Goal: Task Accomplishment & Management: Use online tool/utility

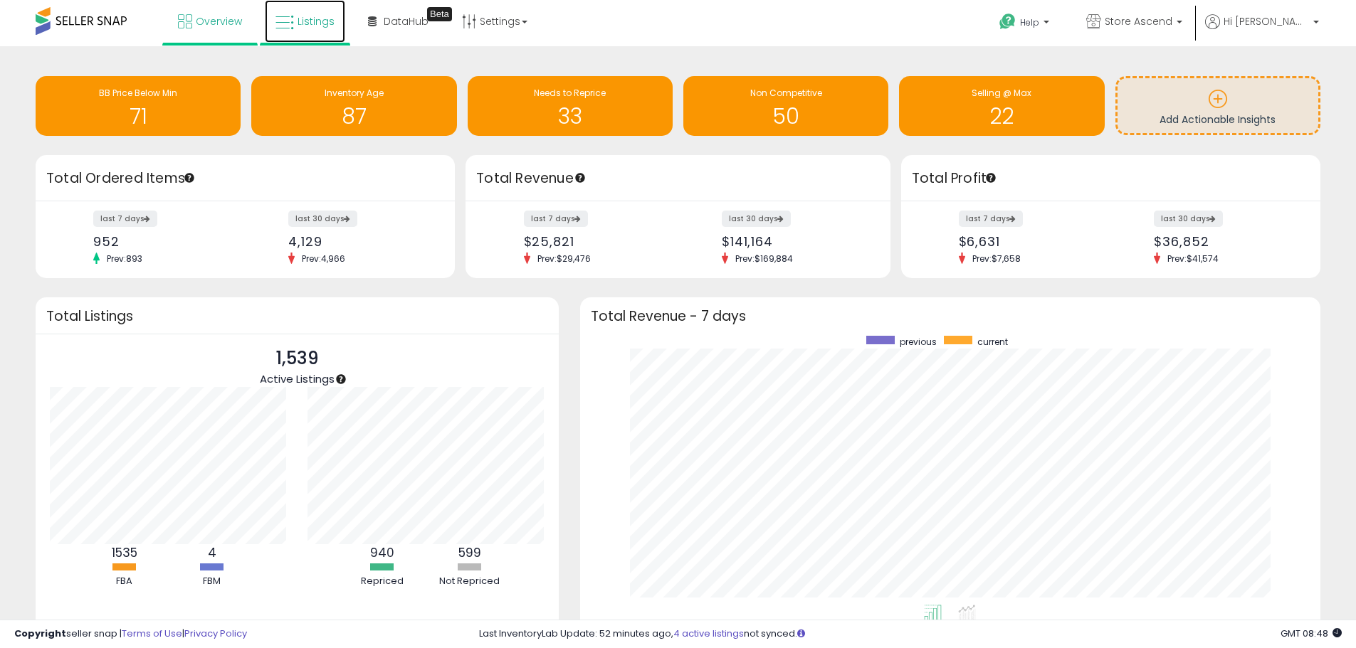
click at [309, 24] on span "Listings" at bounding box center [315, 21] width 37 height 14
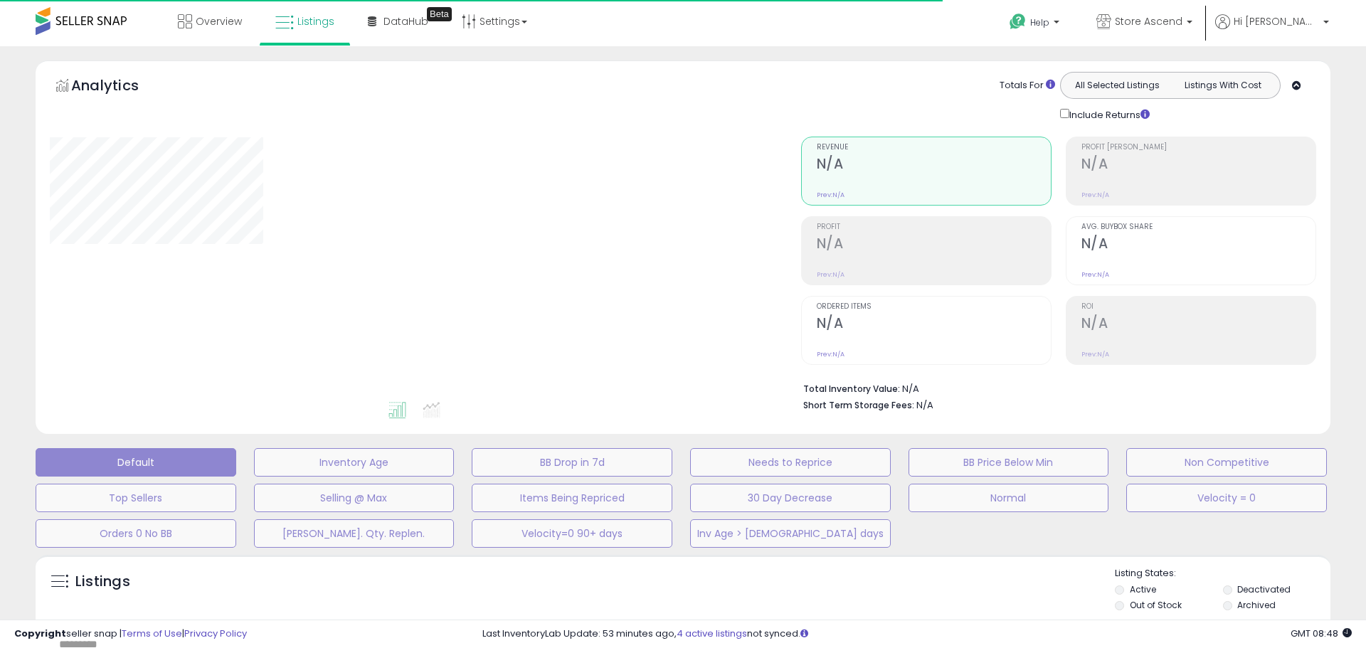
type input "**********"
select select "**"
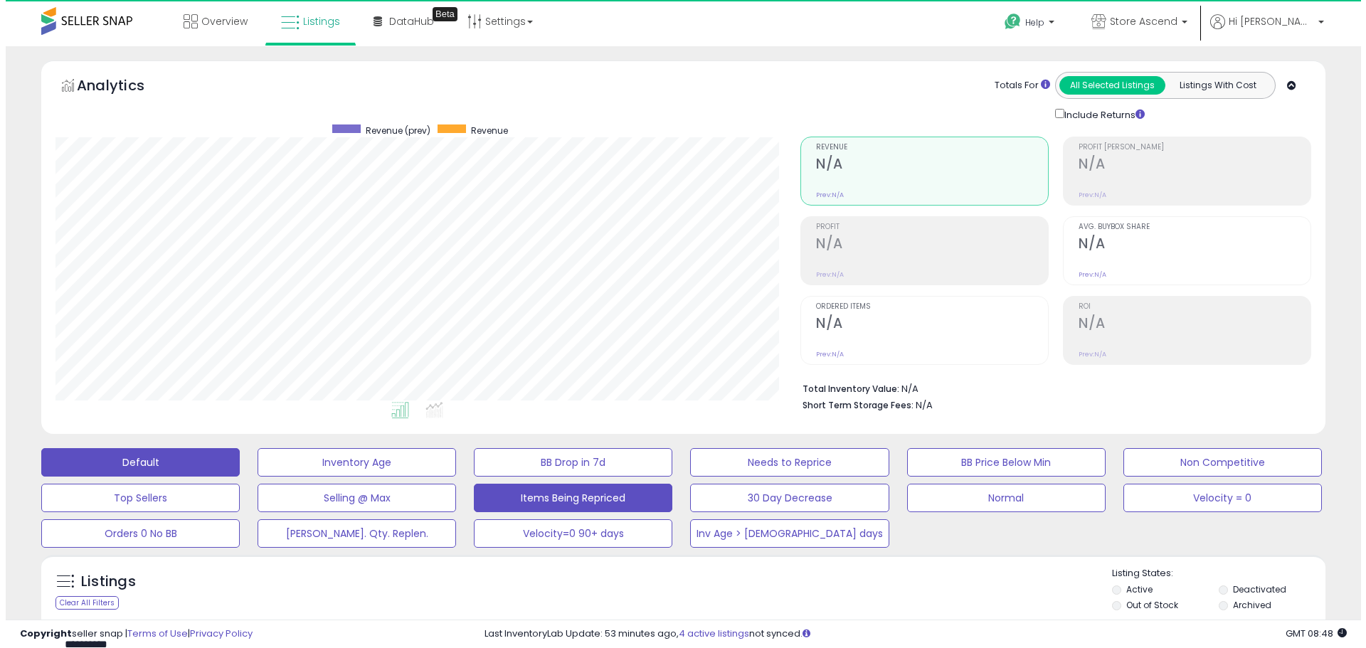
scroll to position [292, 745]
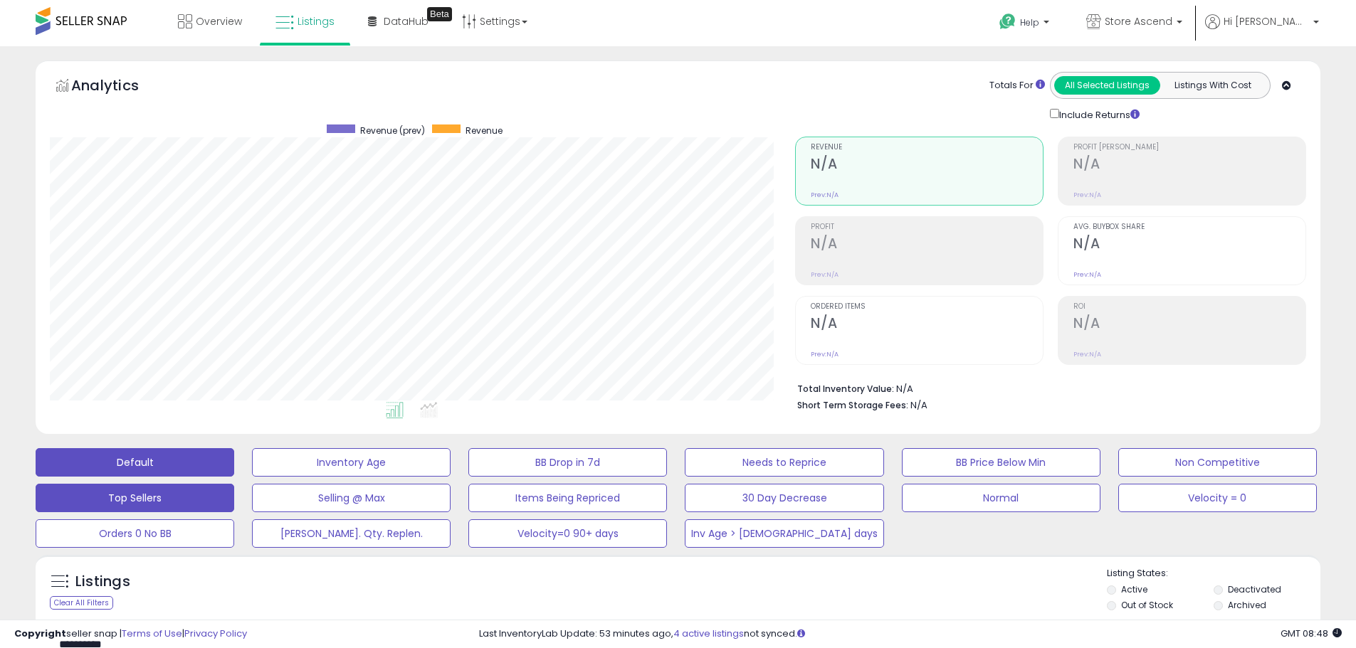
click at [188, 501] on button "Top Sellers" at bounding box center [135, 498] width 199 height 28
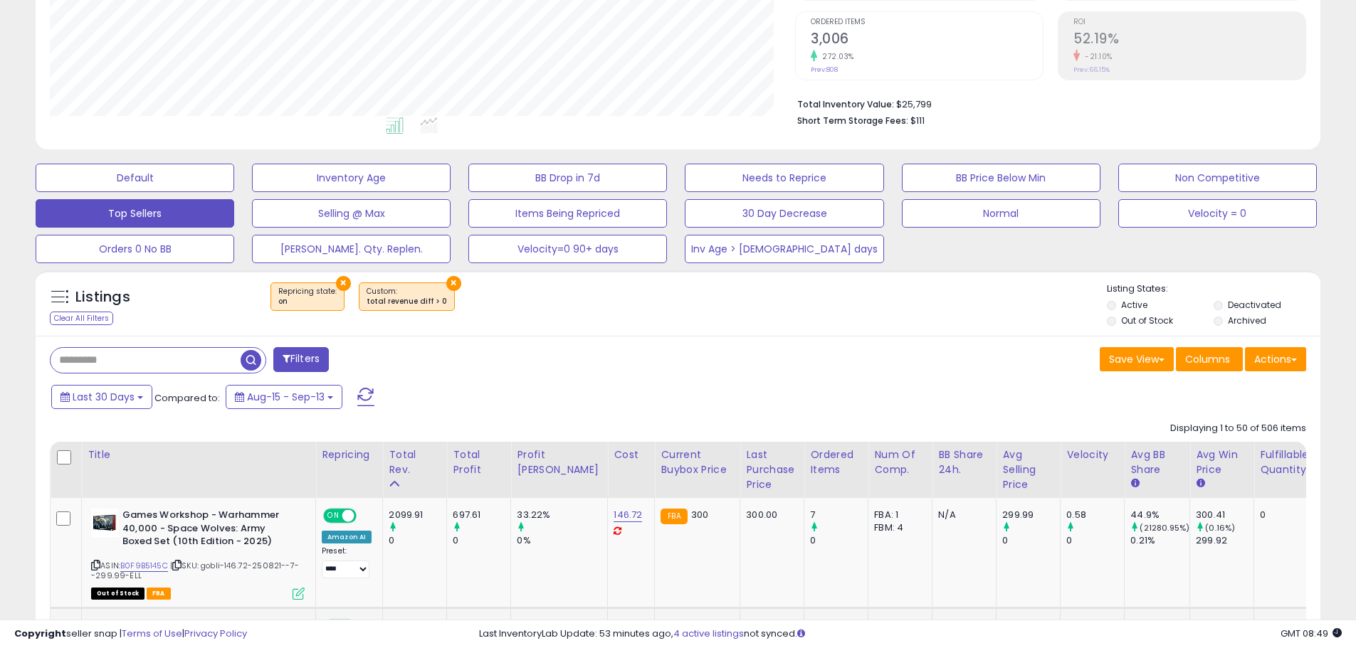
scroll to position [569, 0]
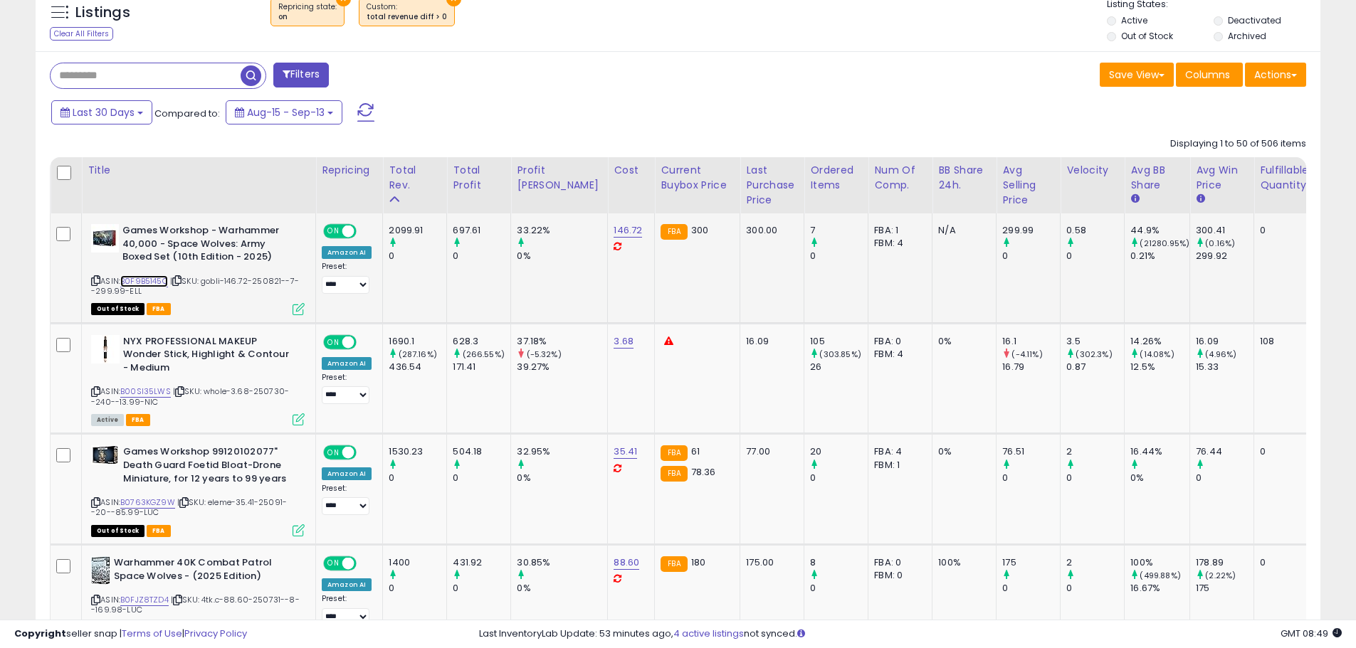
click at [154, 279] on link "B0F9B5145C" at bounding box center [144, 281] width 48 height 12
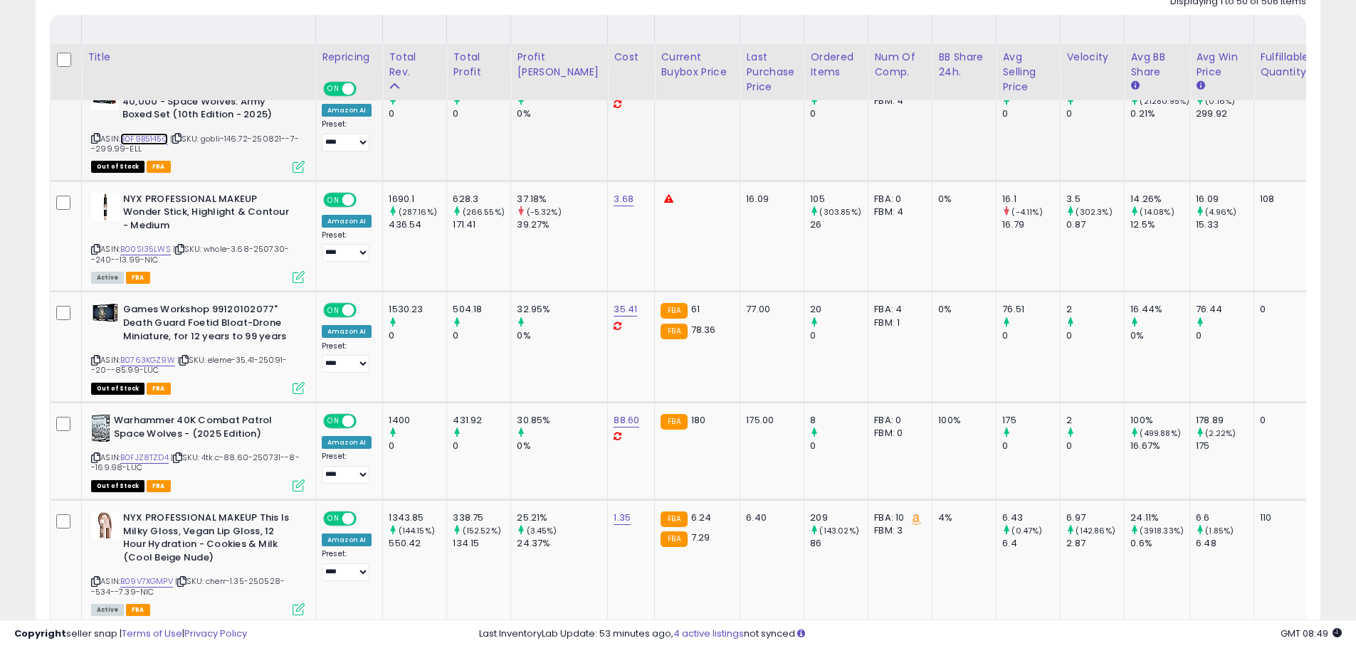
scroll to position [854, 0]
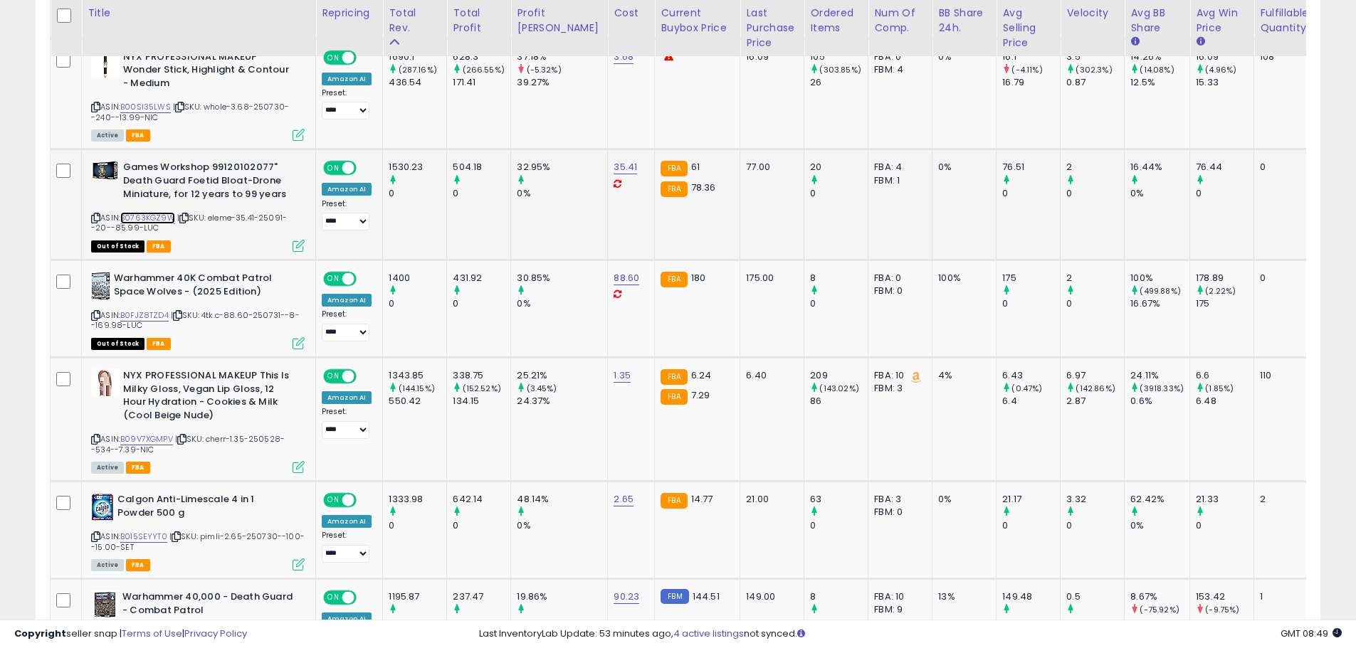
click at [166, 212] on link "B0763KGZ9W" at bounding box center [147, 218] width 55 height 12
click at [147, 310] on link "B0FJZ8TZD4" at bounding box center [144, 316] width 48 height 12
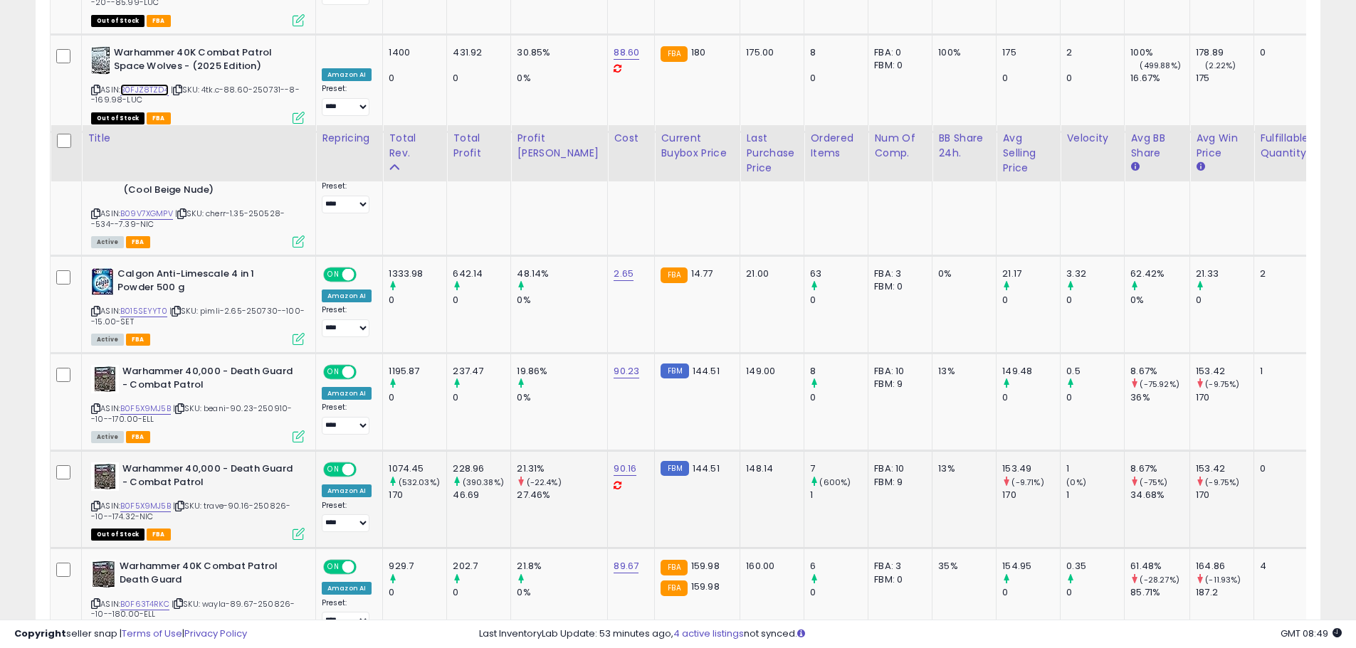
scroll to position [1210, 0]
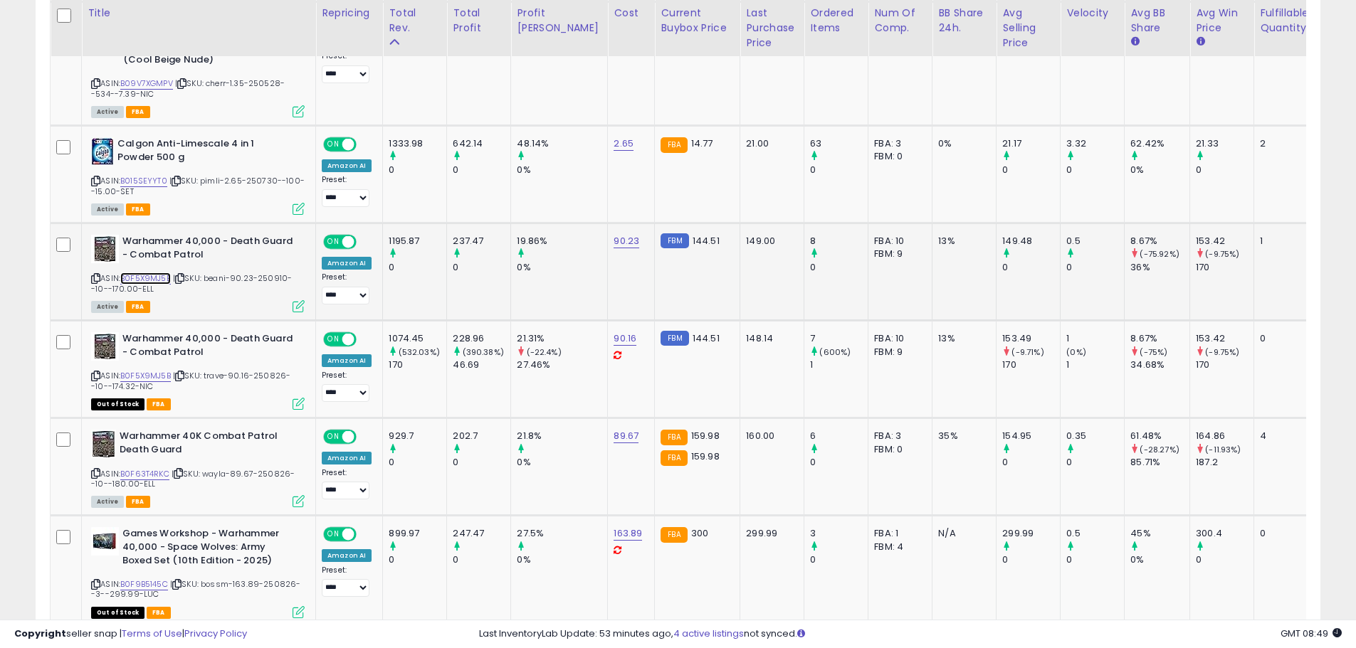
click at [148, 273] on link "B0F5X9MJ5B" at bounding box center [145, 279] width 51 height 12
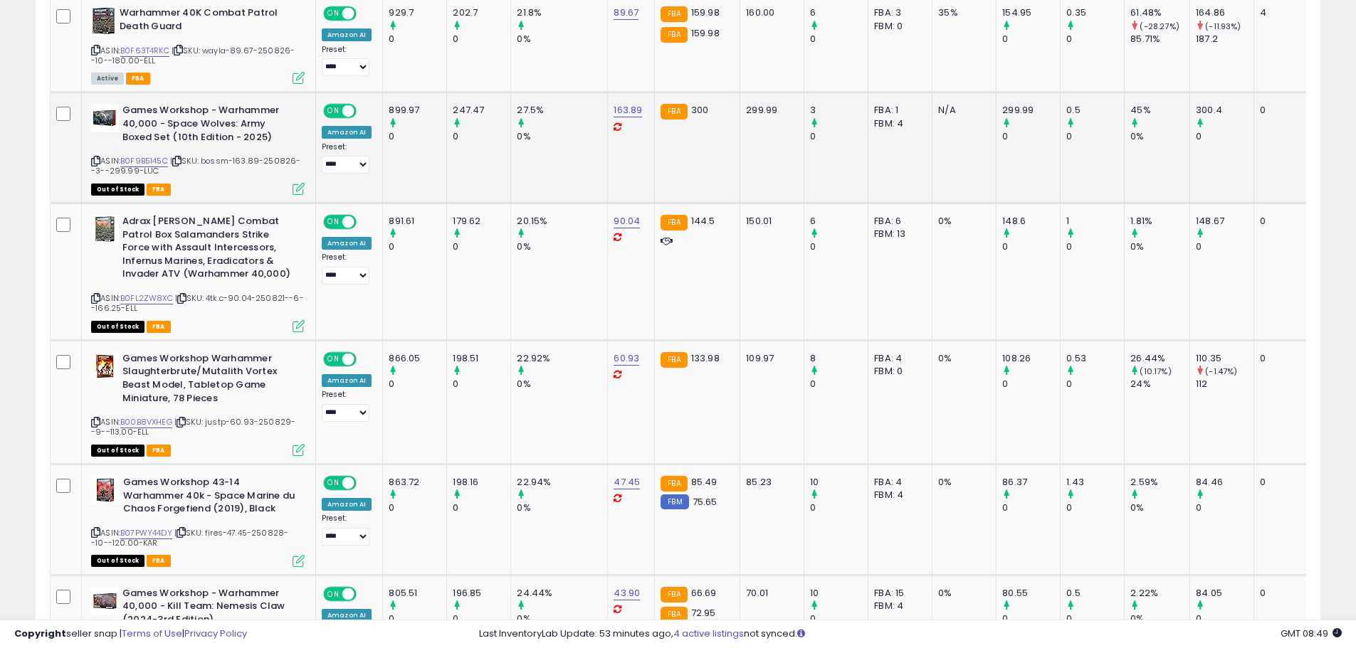
scroll to position [1637, 0]
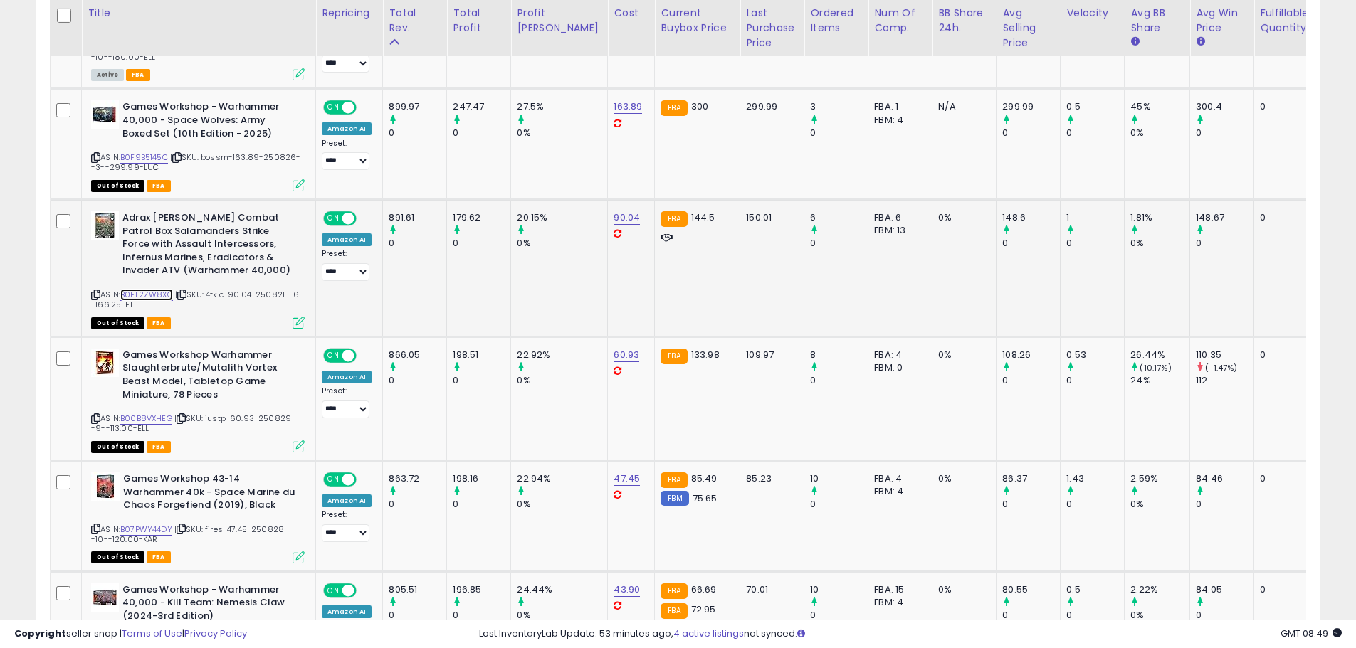
click at [159, 289] on link "B0FL2ZW8XC" at bounding box center [146, 295] width 53 height 12
click at [152, 413] on link "B00B8VXHEG" at bounding box center [146, 419] width 52 height 12
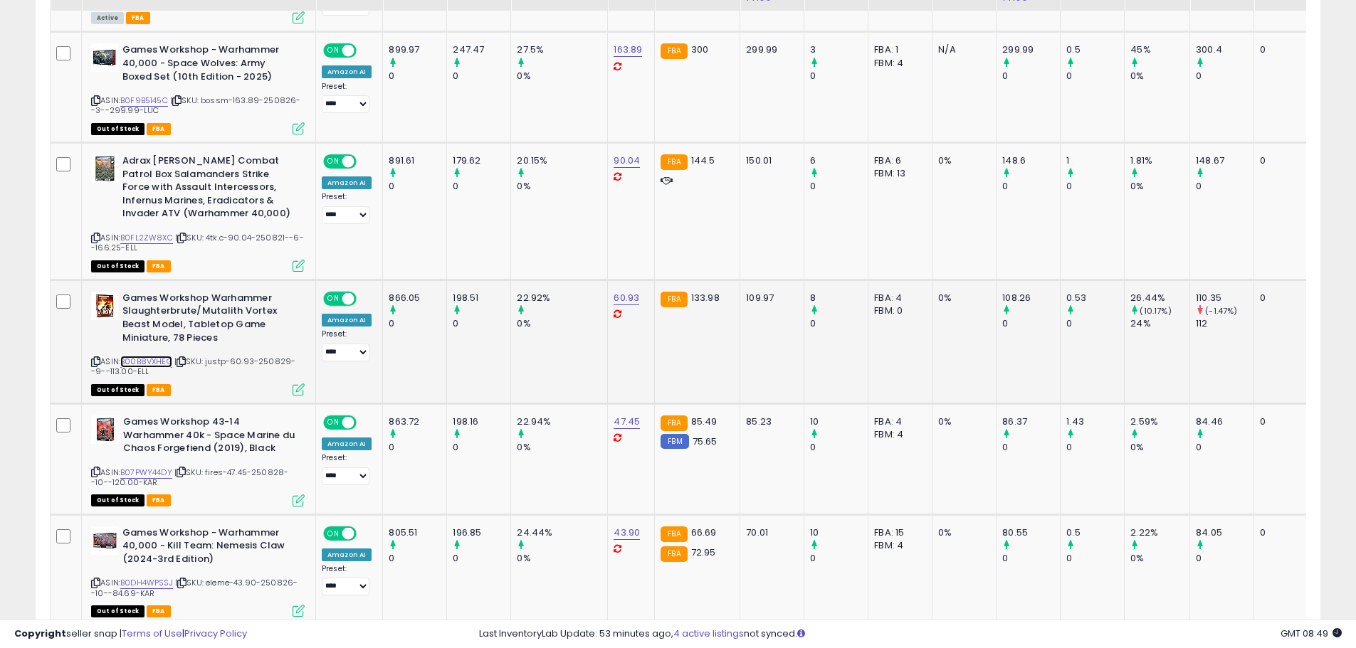
scroll to position [1779, 0]
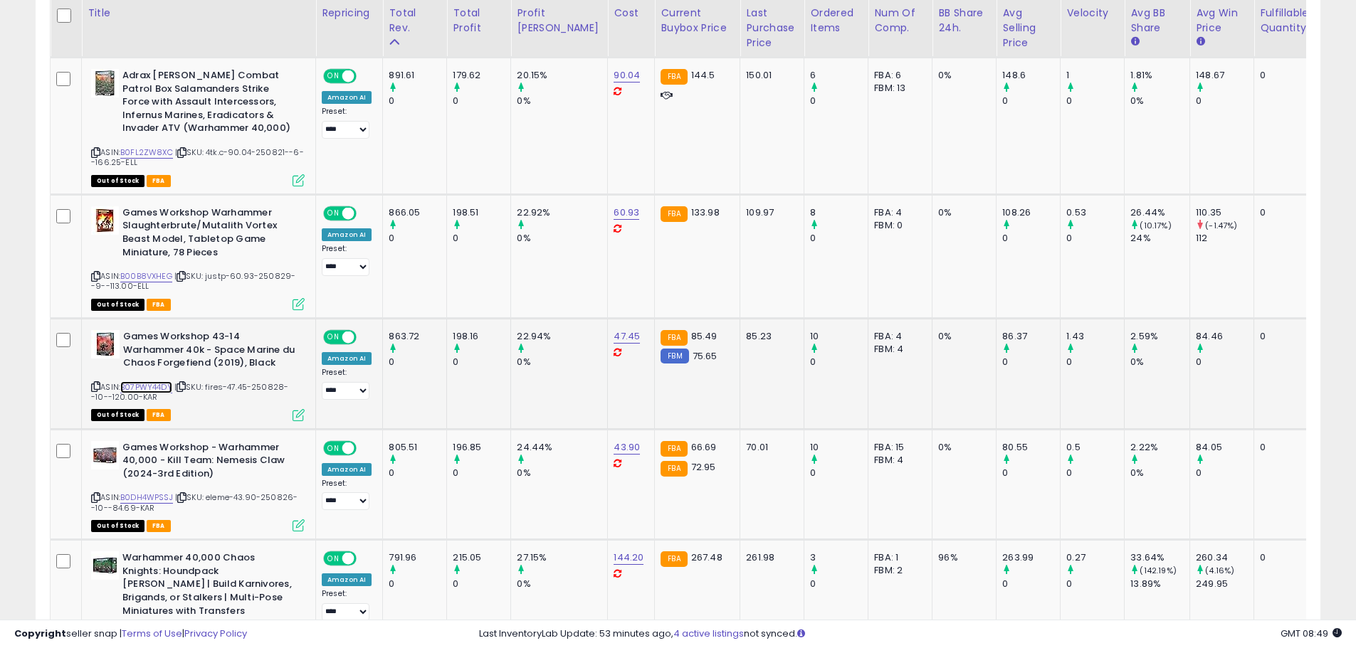
click at [154, 381] on link "B07PWY44DY" at bounding box center [146, 387] width 52 height 12
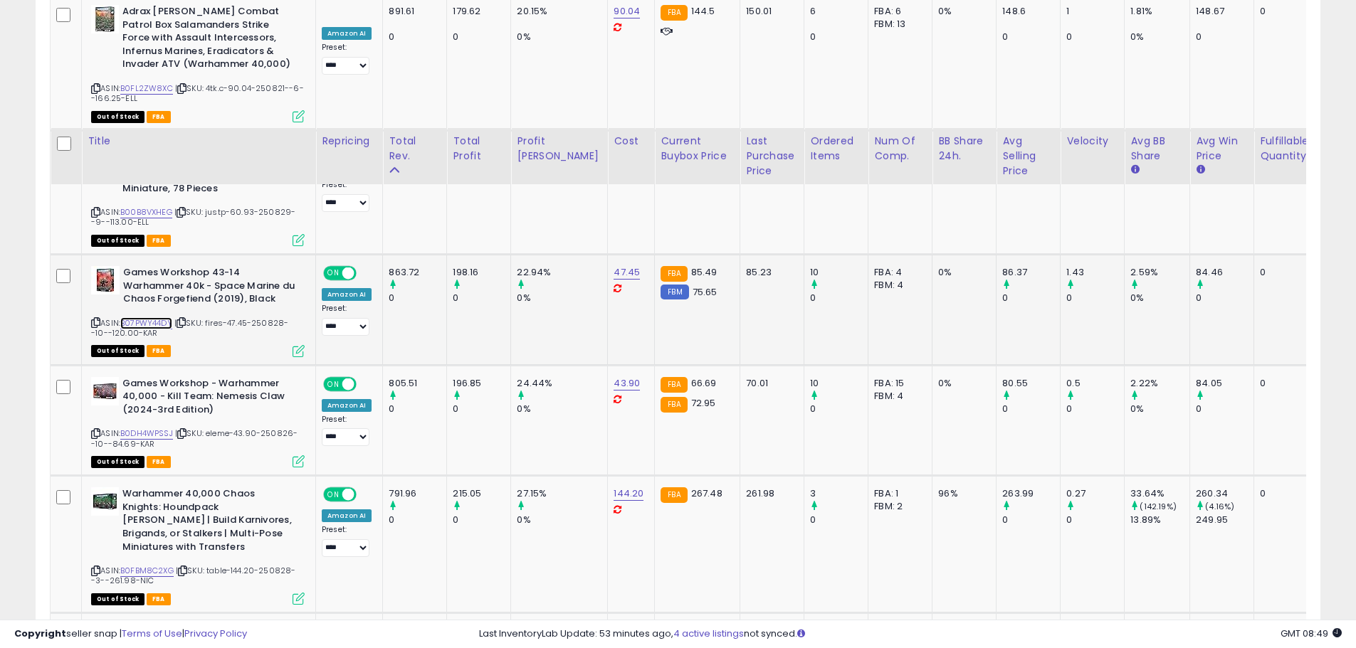
scroll to position [1993, 0]
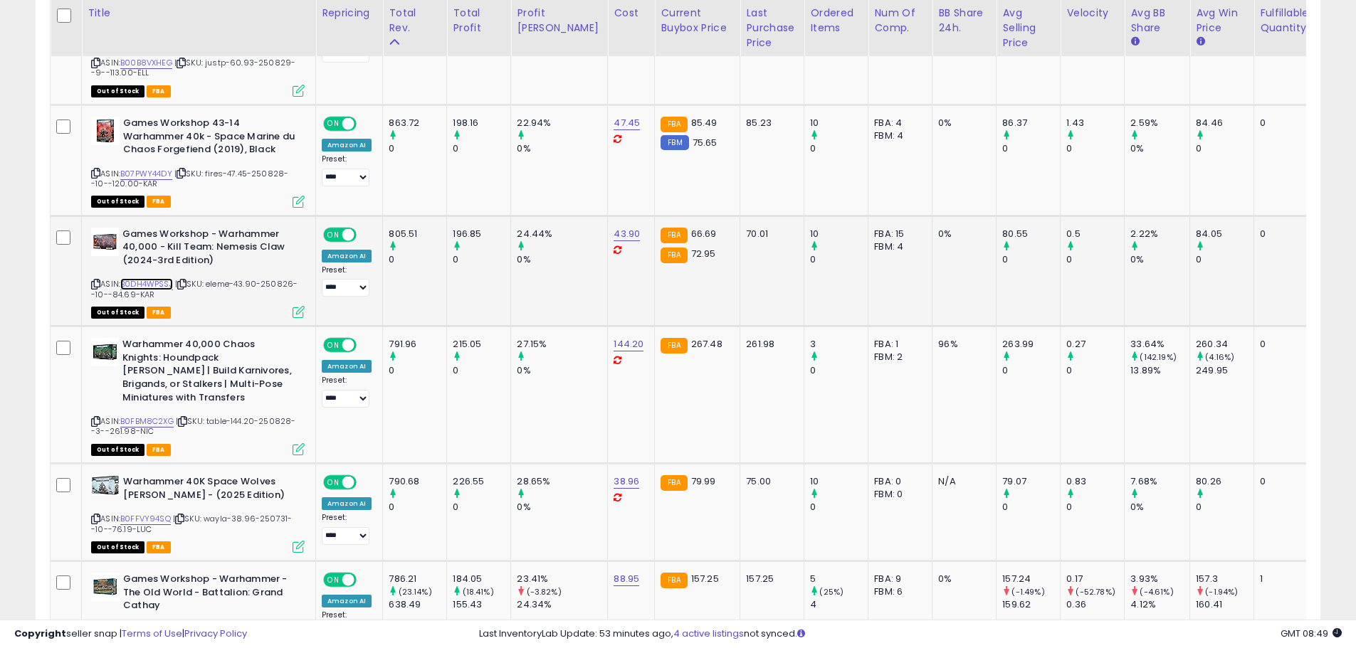
click at [149, 278] on link "B0DH4WPSSJ" at bounding box center [146, 284] width 53 height 12
click at [139, 416] on link "B0FBM8C2XG" at bounding box center [146, 422] width 53 height 12
click at [139, 513] on link "B0FFVY94SQ" at bounding box center [145, 519] width 51 height 12
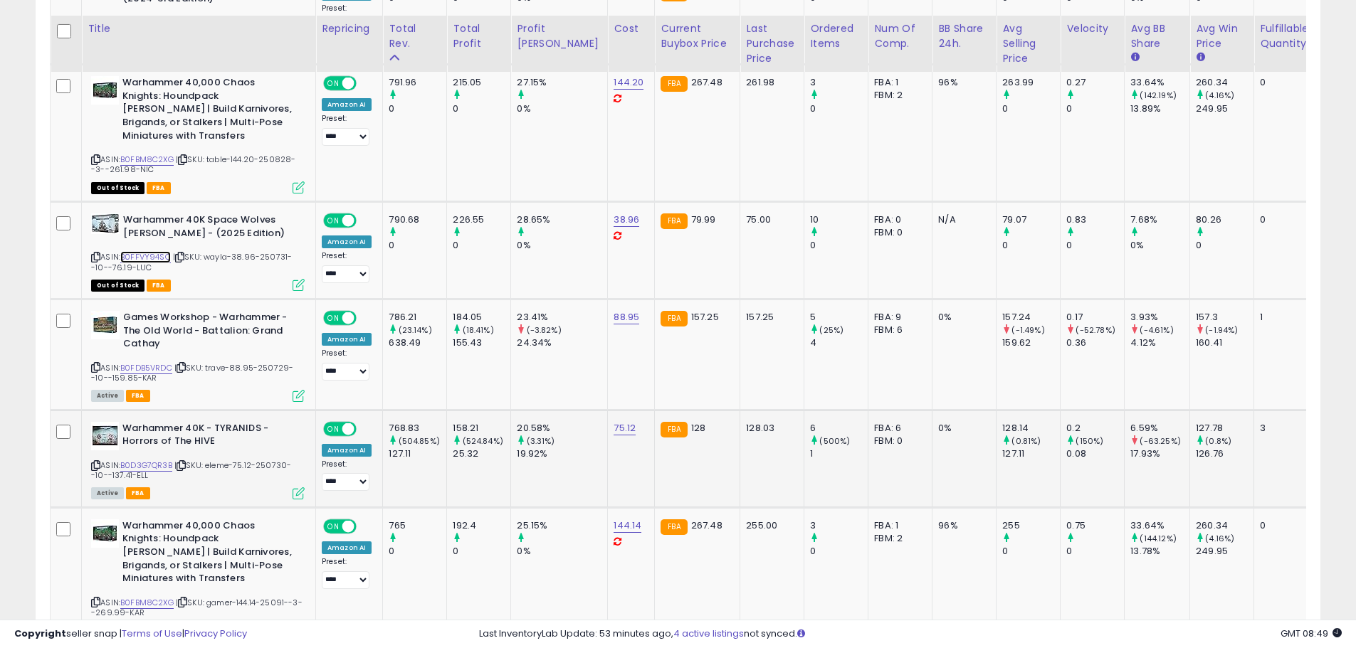
scroll to position [2277, 0]
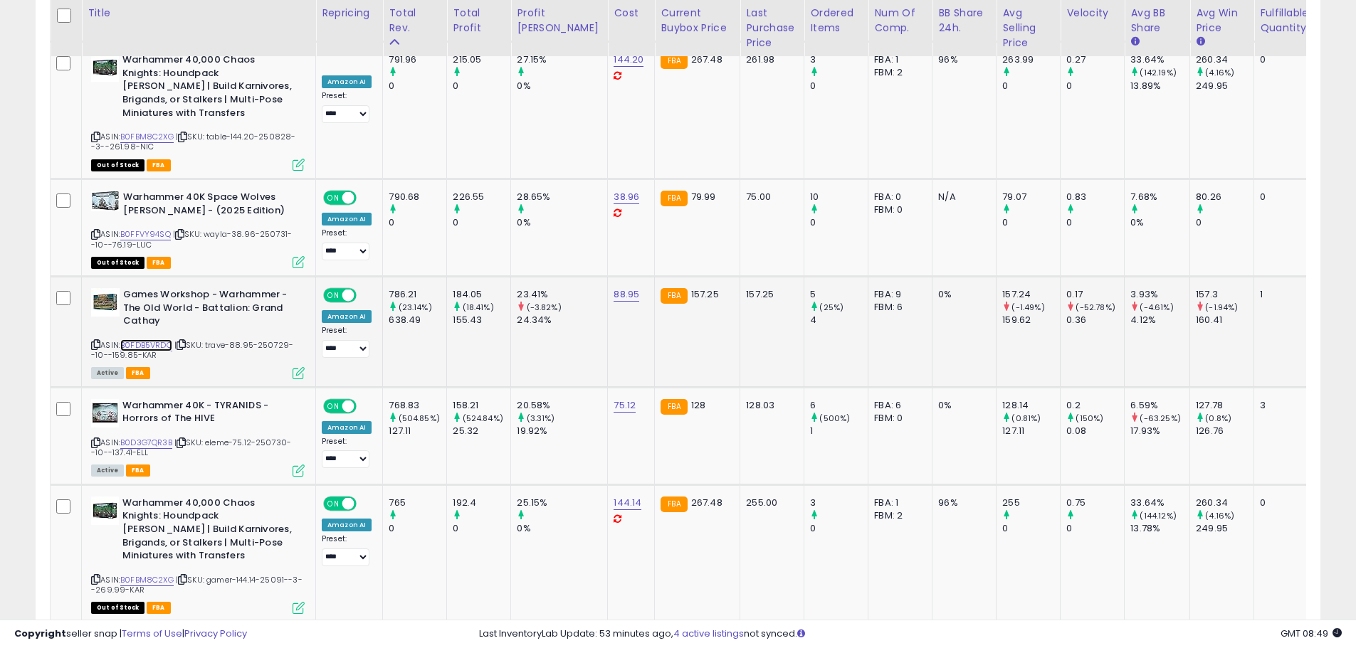
click at [153, 339] on link "B0FDB5VRDC" at bounding box center [146, 345] width 52 height 12
click at [142, 437] on link "B0D3G7QR3B" at bounding box center [146, 443] width 52 height 12
click at [153, 574] on link "B0FBM8C2XG" at bounding box center [146, 580] width 53 height 12
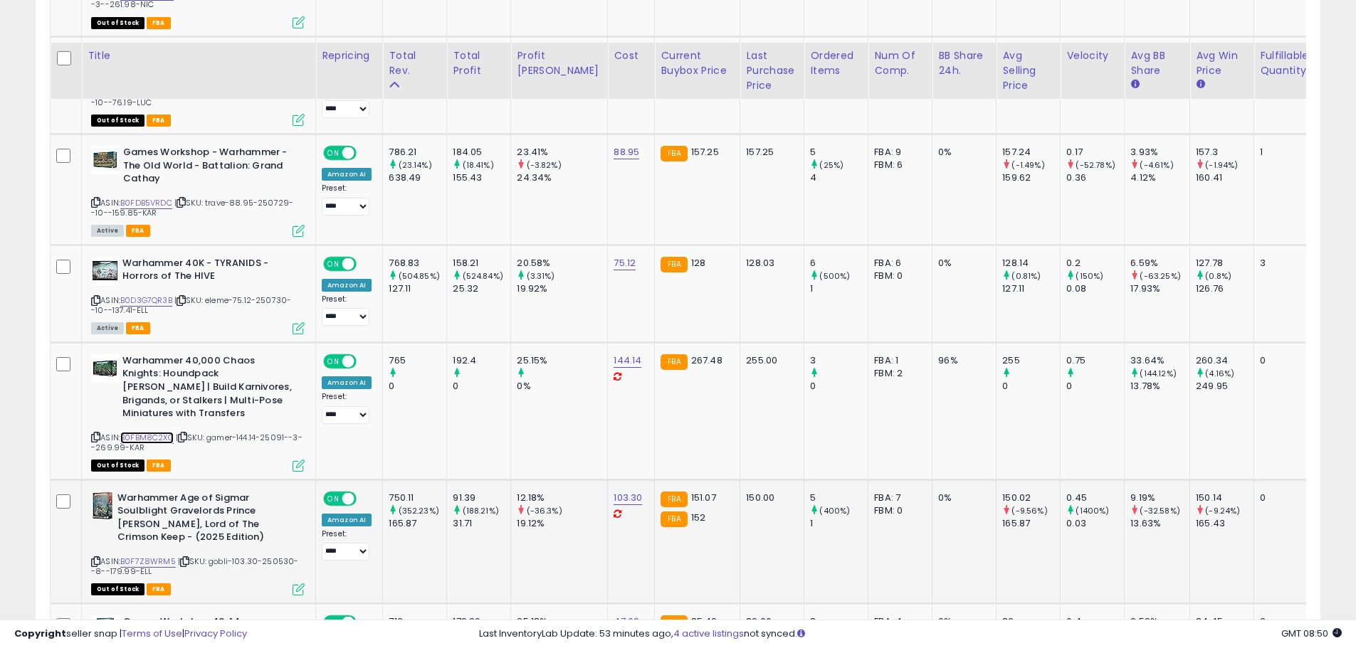
scroll to position [2562, 0]
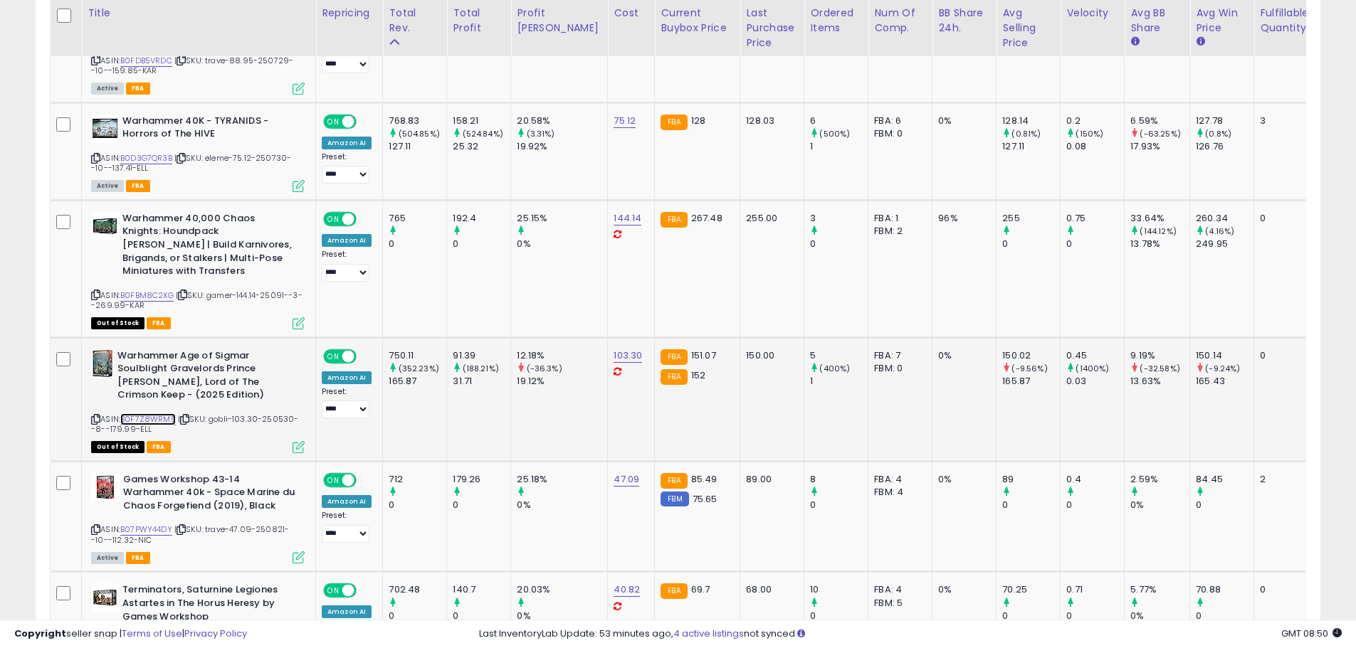
click at [152, 413] on link "B0F7Z8WRM5" at bounding box center [148, 419] width 56 height 12
click at [150, 524] on link "B07PWY44DY" at bounding box center [146, 530] width 52 height 12
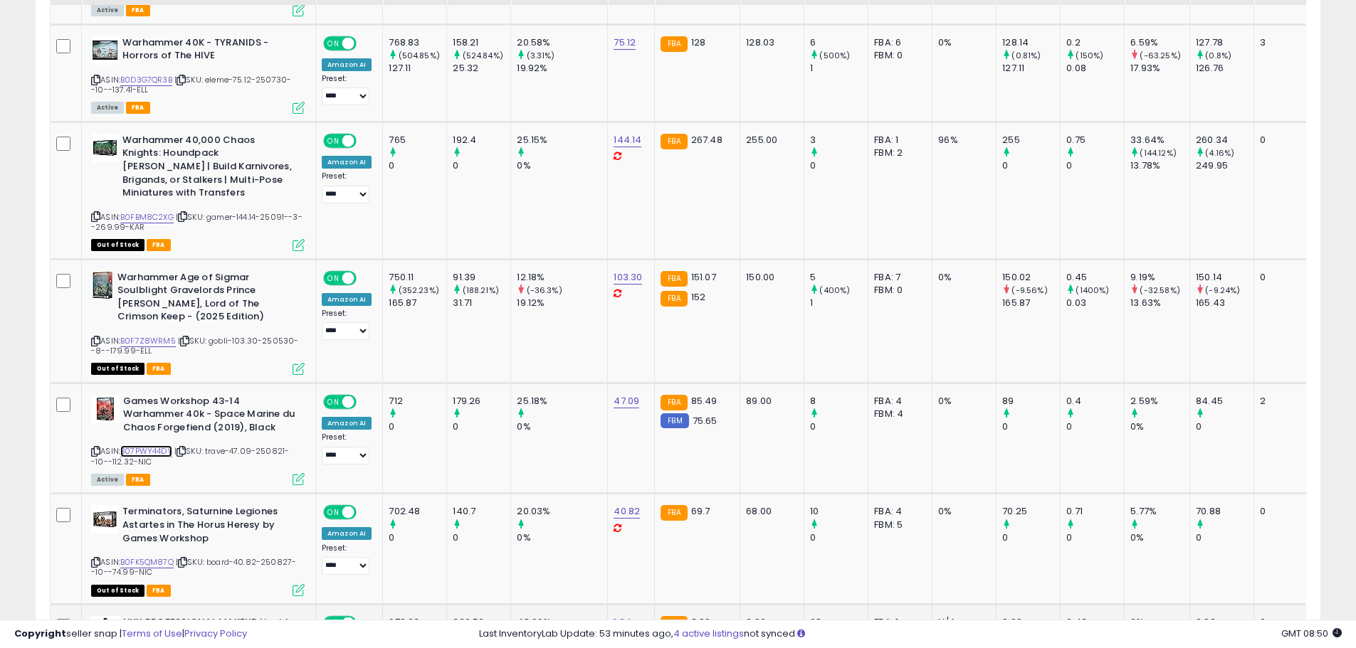
scroll to position [2776, 0]
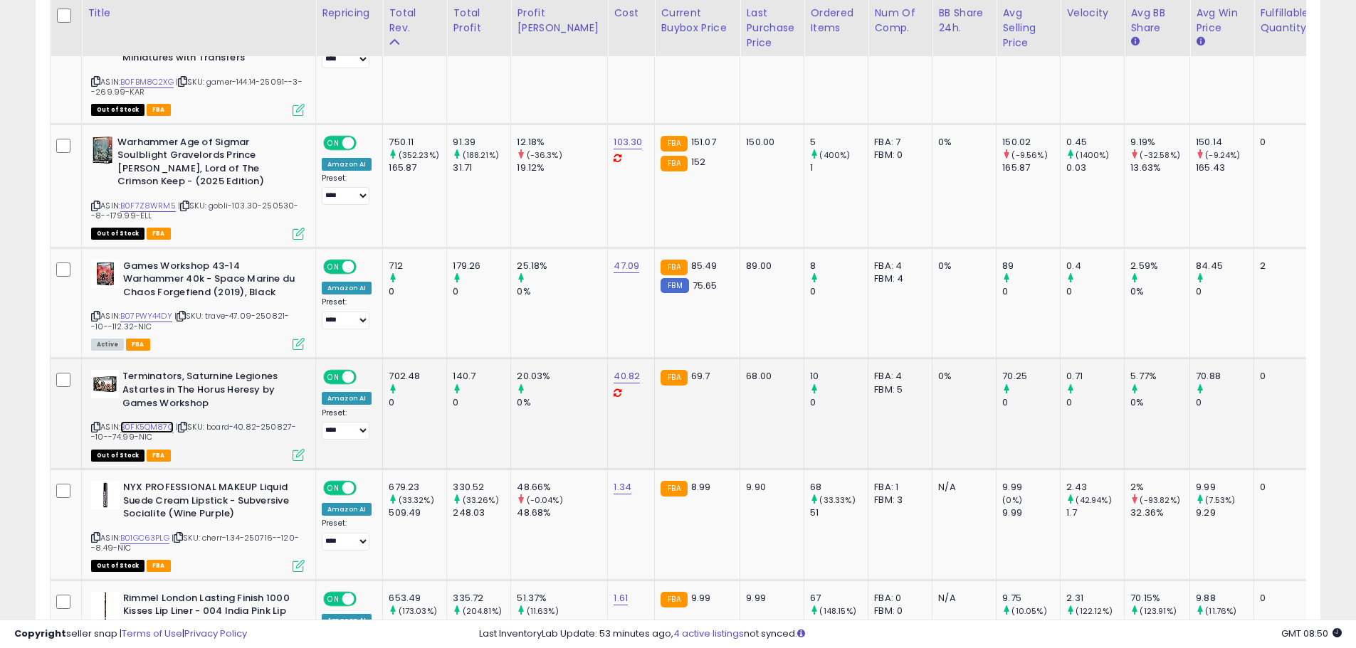
click at [162, 421] on link "B0FK5QM87Q" at bounding box center [146, 427] width 53 height 12
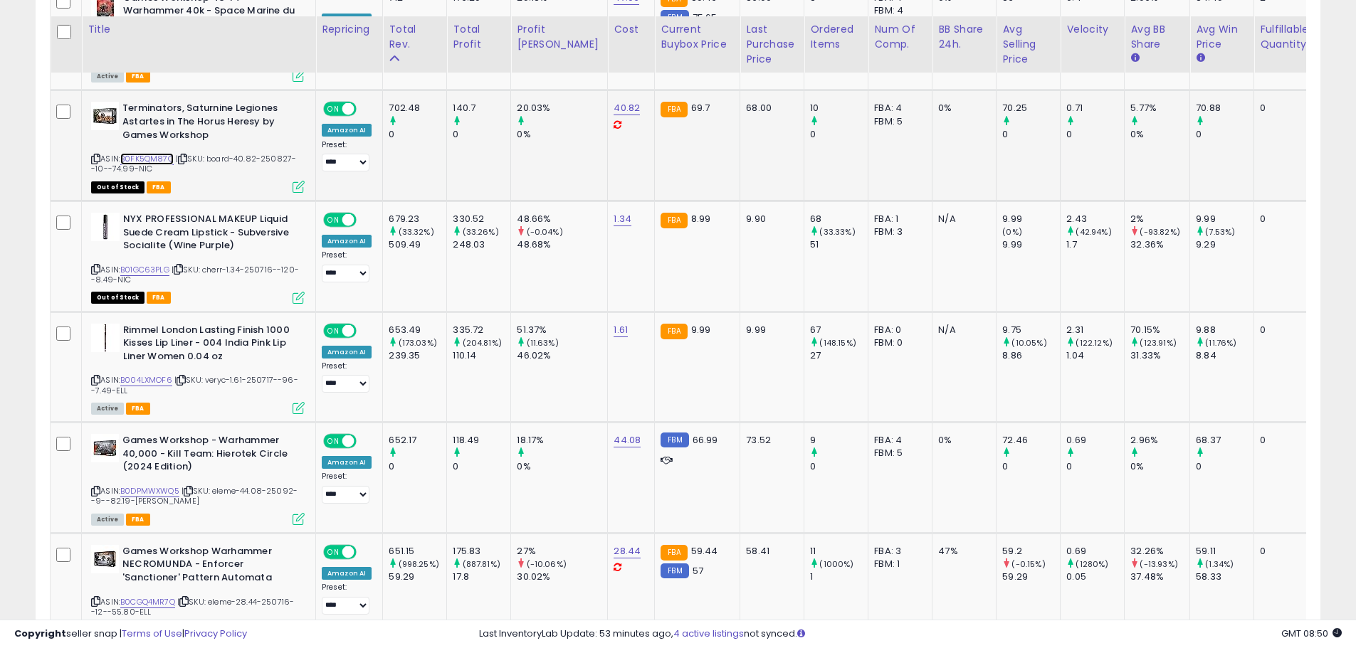
scroll to position [3060, 0]
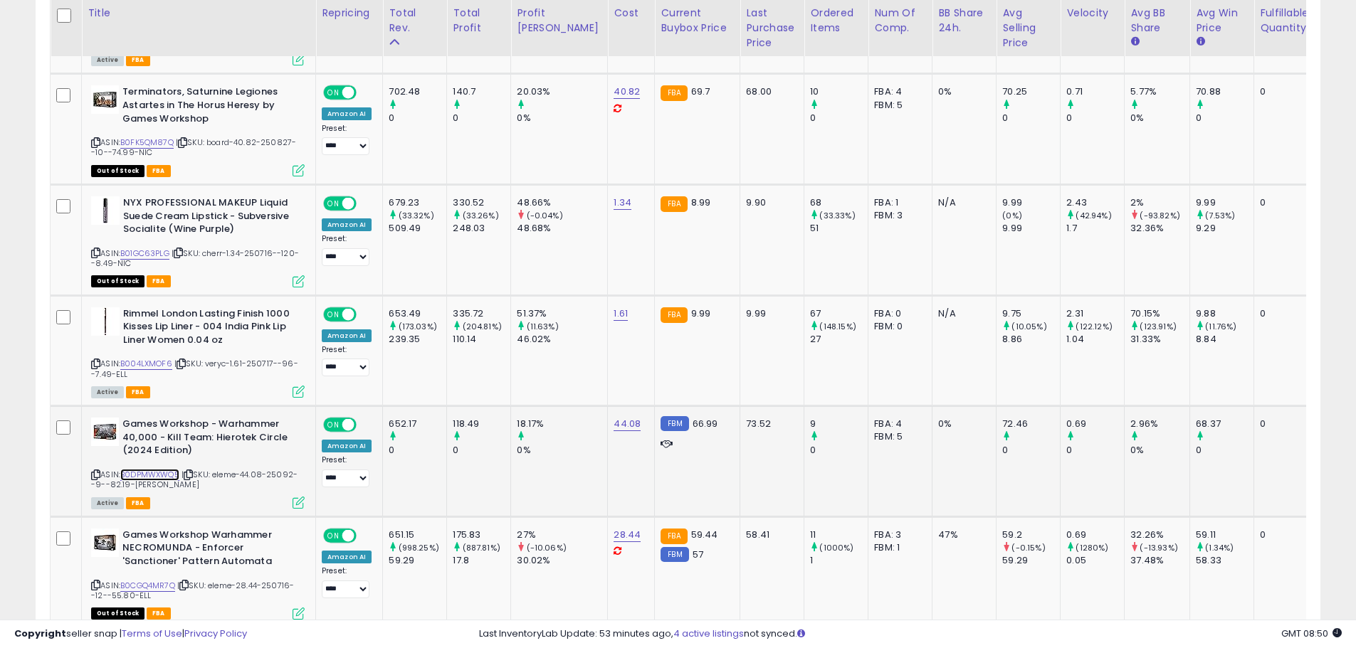
click at [157, 469] on link "B0DPMWXWQ5" at bounding box center [149, 475] width 59 height 12
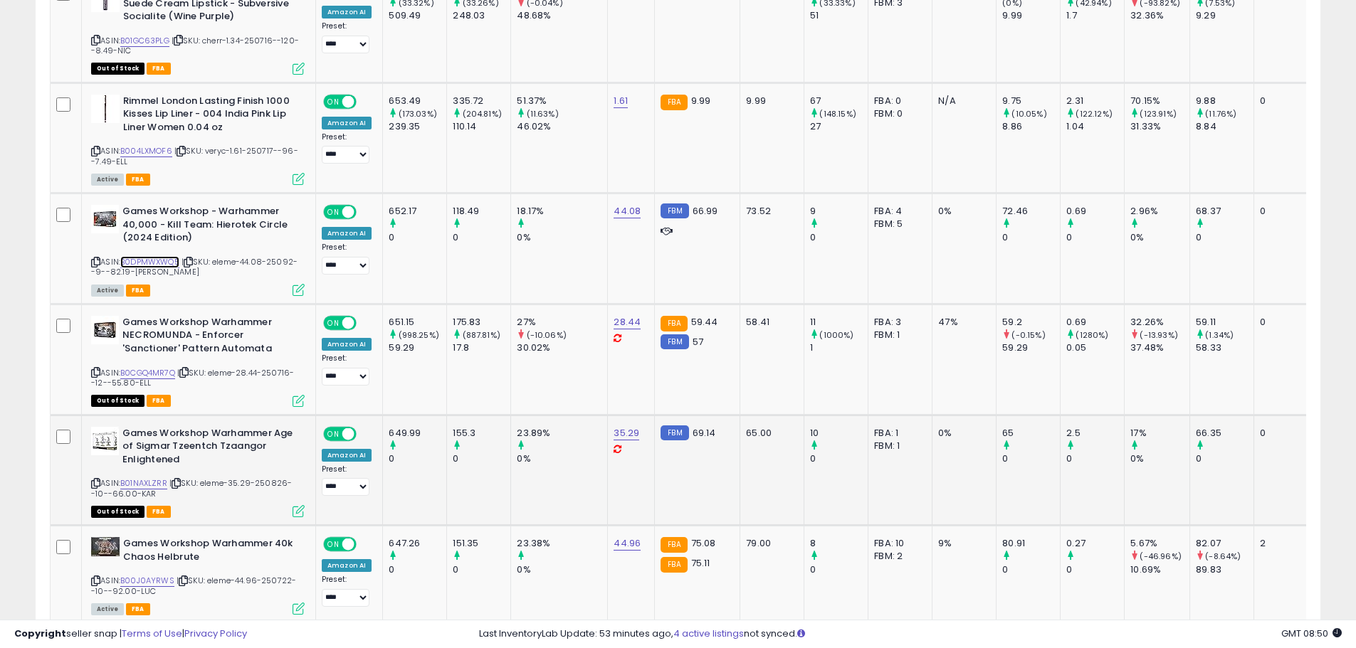
scroll to position [3274, 0]
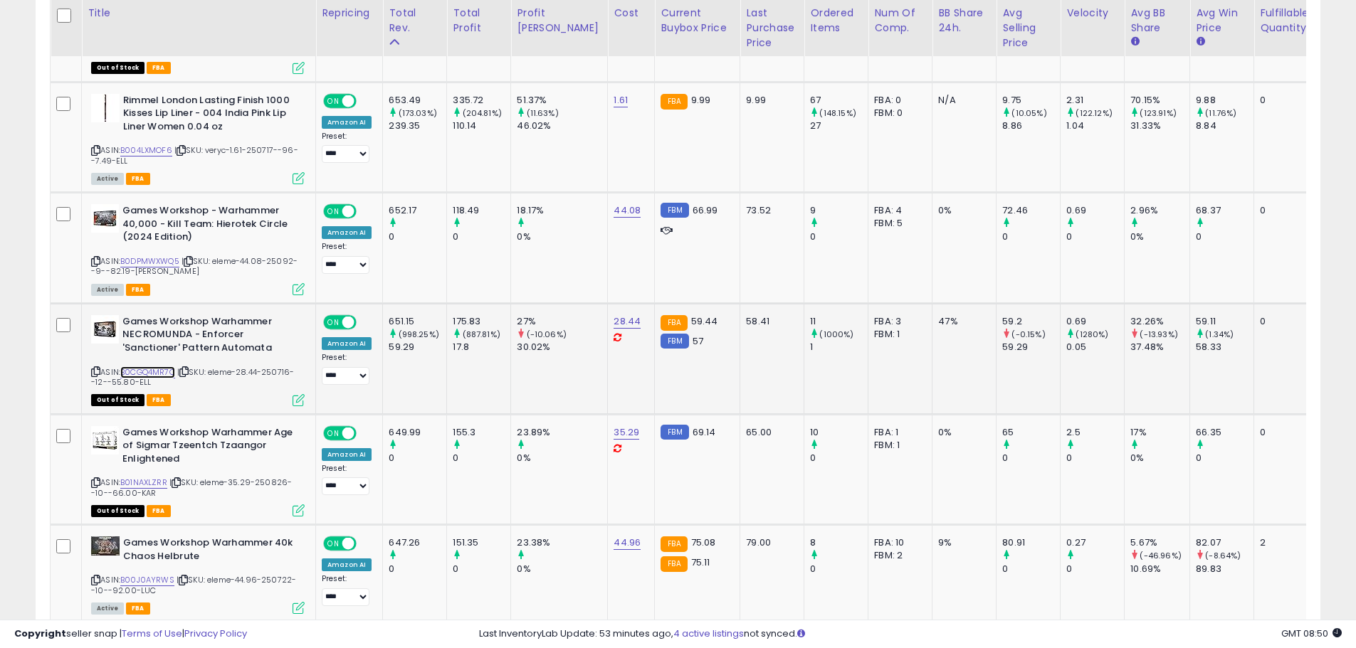
click at [158, 367] on link "B0CGQ4MR7Q" at bounding box center [147, 373] width 55 height 12
click at [145, 477] on link "B01NAXLZRR" at bounding box center [143, 483] width 47 height 12
click at [140, 574] on link "B00J0AYRWS" at bounding box center [147, 580] width 54 height 12
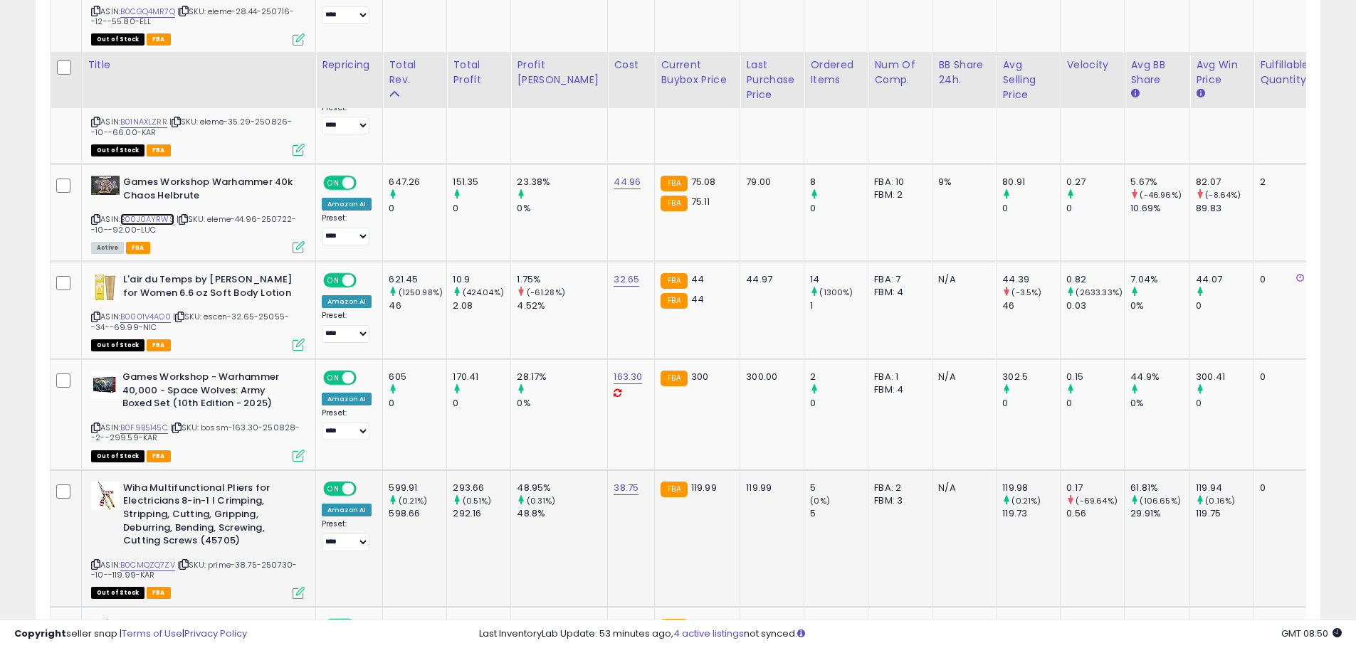
scroll to position [3701, 0]
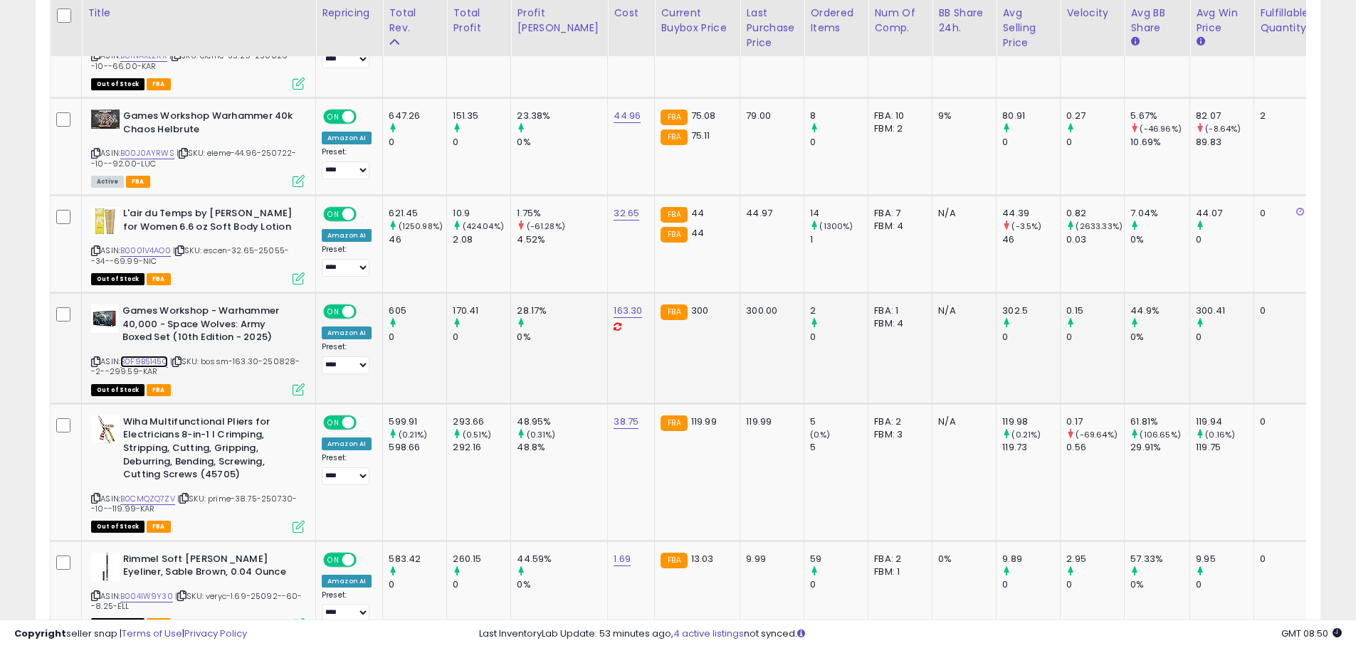
click at [155, 356] on link "B0F9B5145C" at bounding box center [144, 362] width 48 height 12
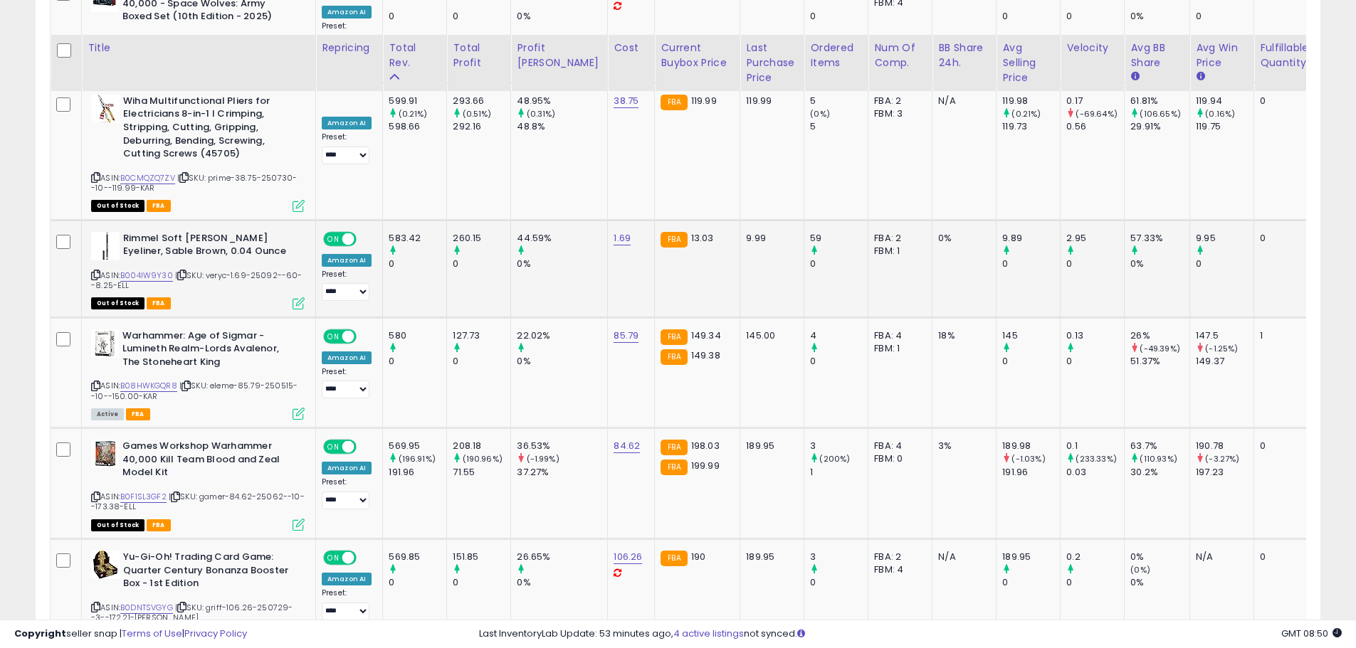
scroll to position [4057, 0]
